Goal: Navigation & Orientation: Understand site structure

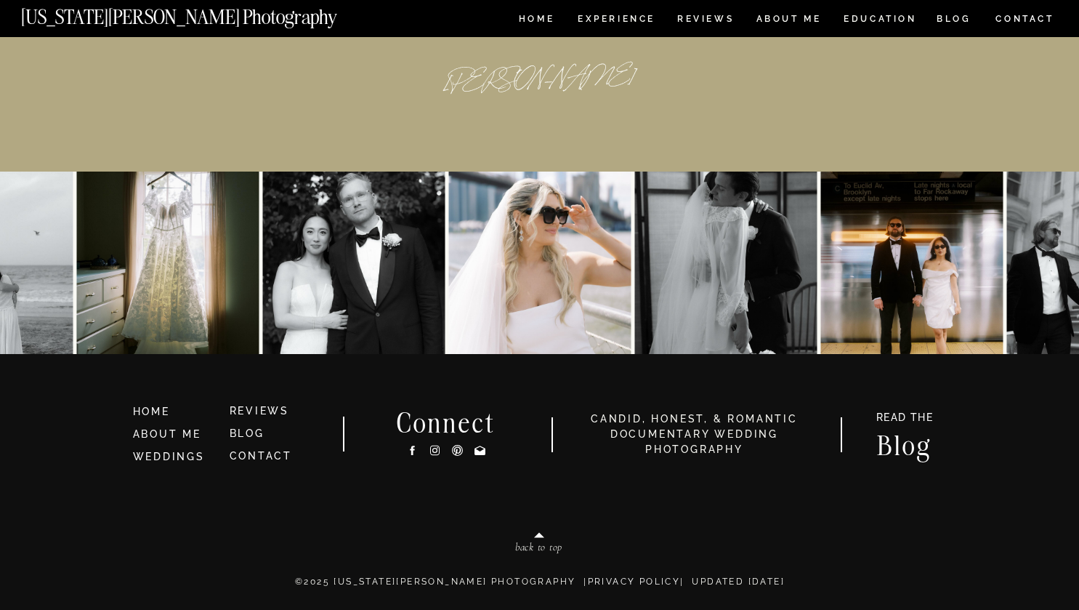
scroll to position [6757, 0]
click at [882, 20] on nav "EDUCATION" at bounding box center [880, 21] width 76 height 12
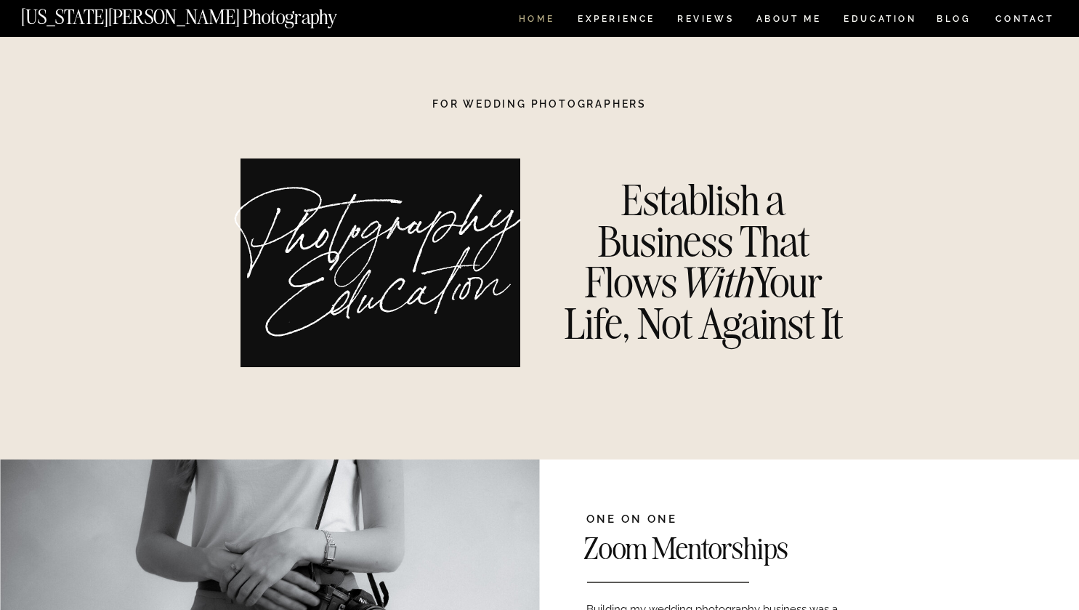
click at [544, 23] on nav "HOME" at bounding box center [536, 21] width 41 height 12
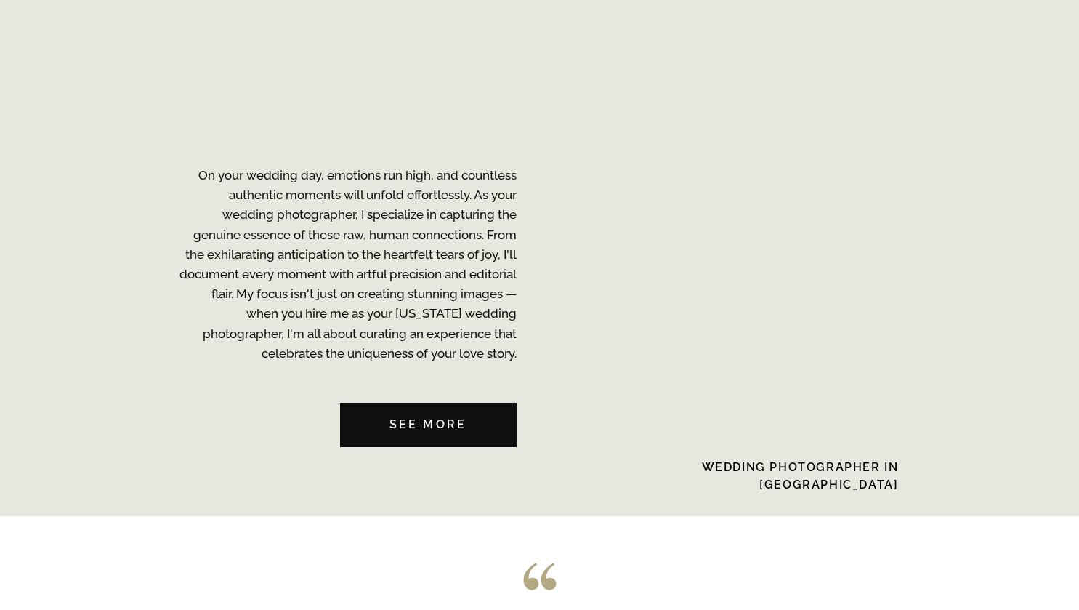
scroll to position [3627, 0]
